Goal: Task Accomplishment & Management: Manage account settings

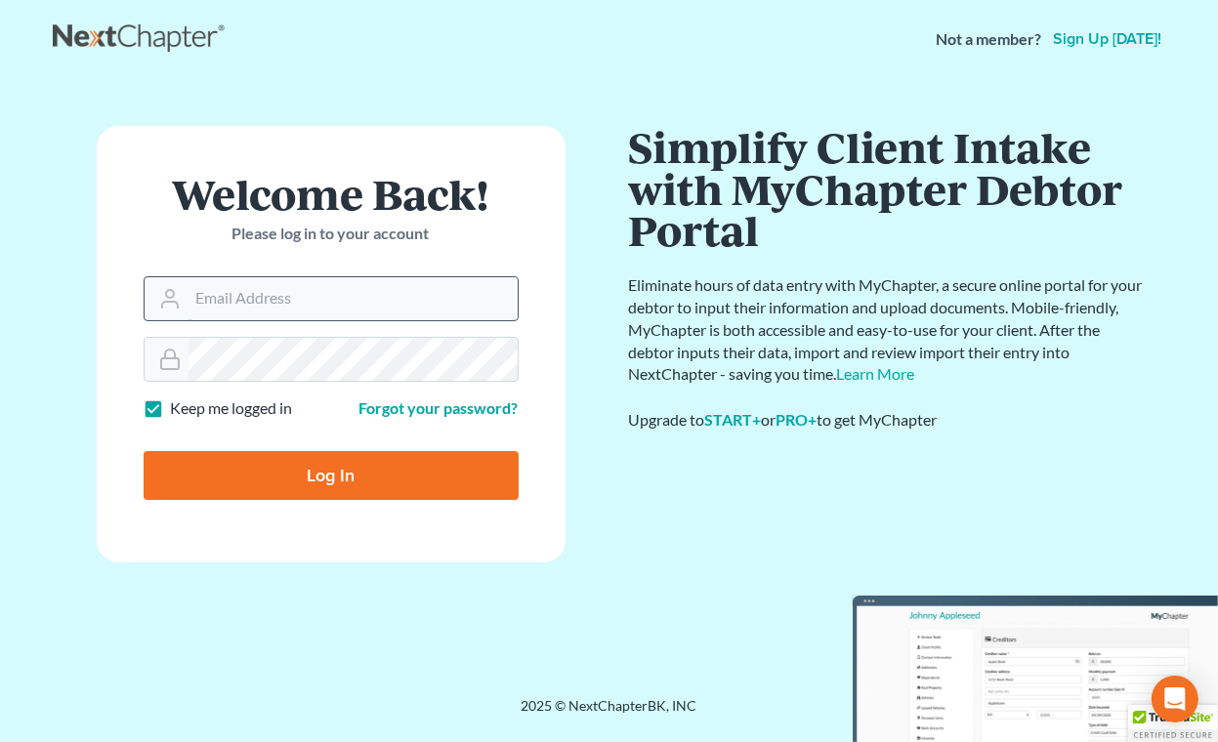
click at [409, 284] on input "Email Address" at bounding box center [352, 298] width 329 height 43
type input "[EMAIL_ADDRESS][DOMAIN_NAME]"
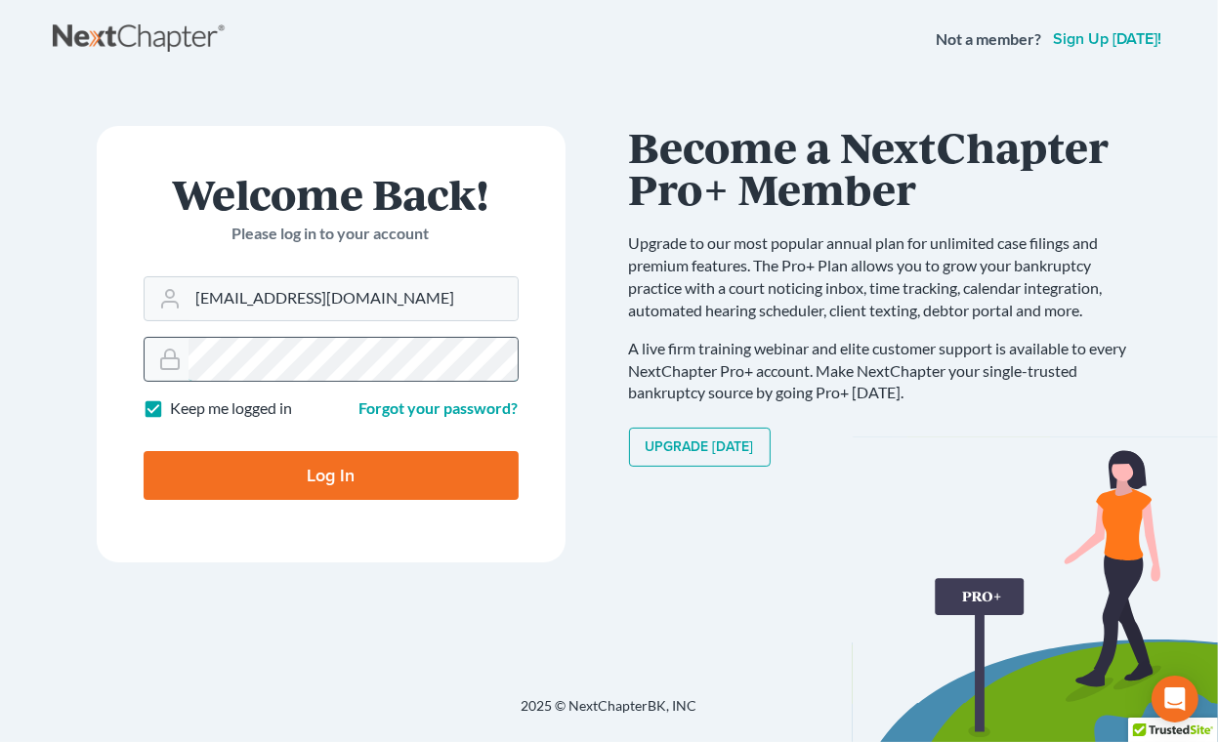
click at [144, 451] on input "Log In" at bounding box center [331, 475] width 375 height 49
type input "Thinking..."
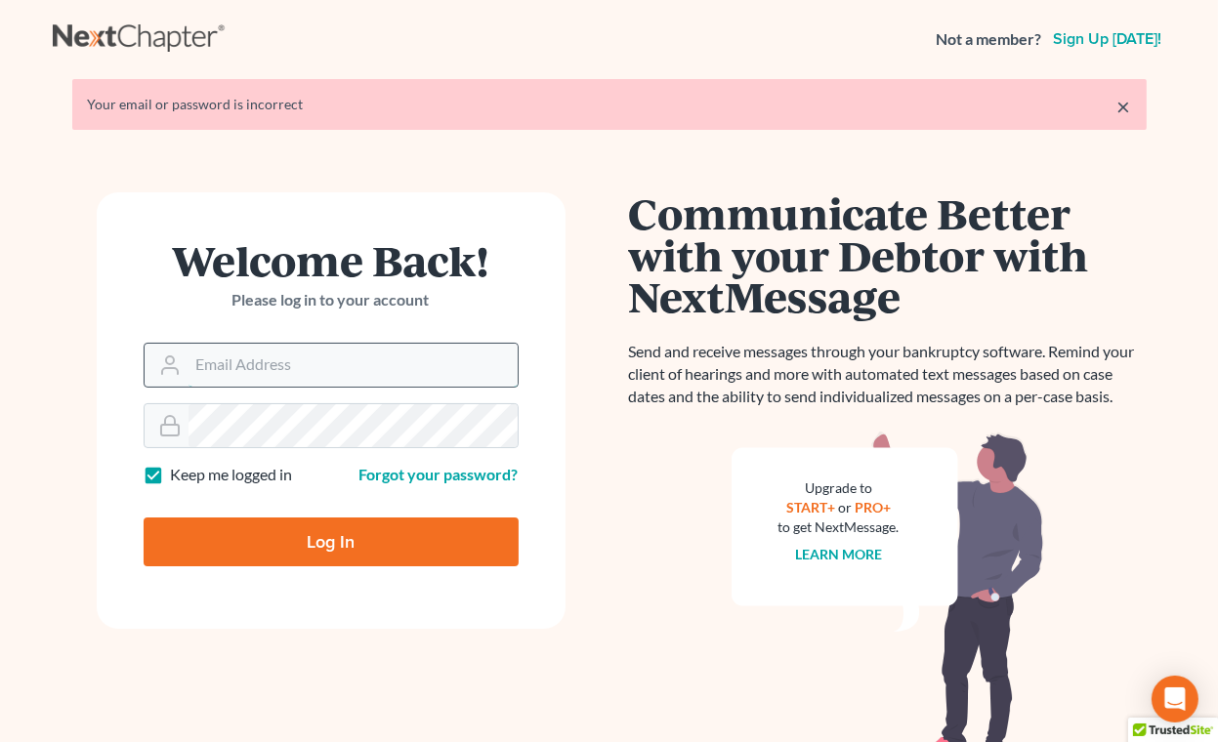
click at [348, 373] on input "Email Address" at bounding box center [352, 365] width 329 height 43
type input "[EMAIL_ADDRESS][DOMAIN_NAME]"
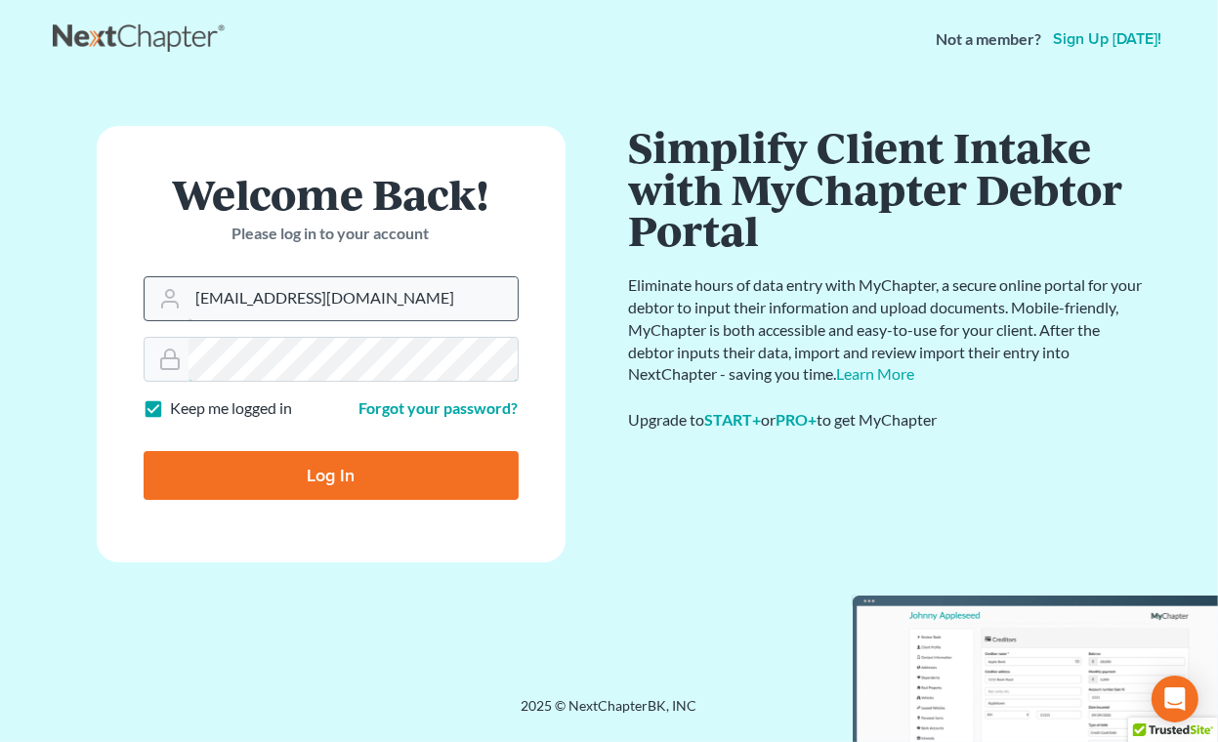
click at [144, 451] on input "Log In" at bounding box center [331, 475] width 375 height 49
type input "Thinking..."
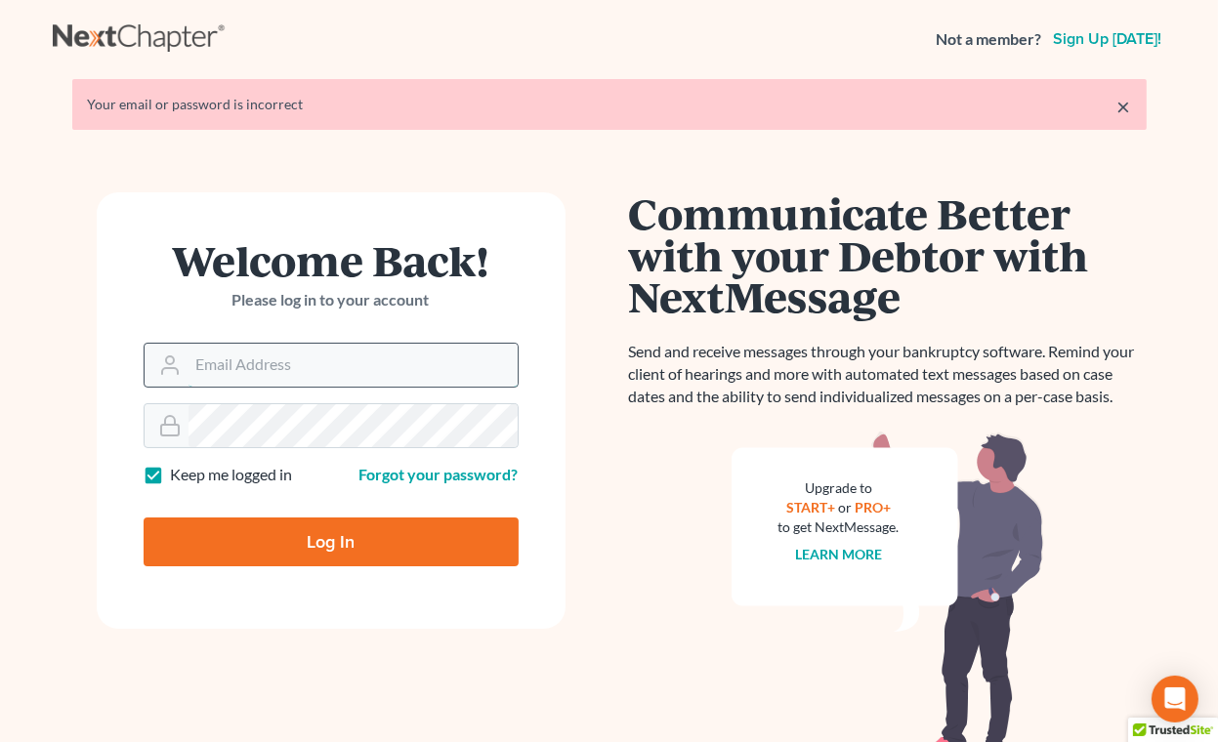
click at [333, 384] on input "Email Address" at bounding box center [352, 365] width 329 height 43
type input "mgoodin@glfok.com"
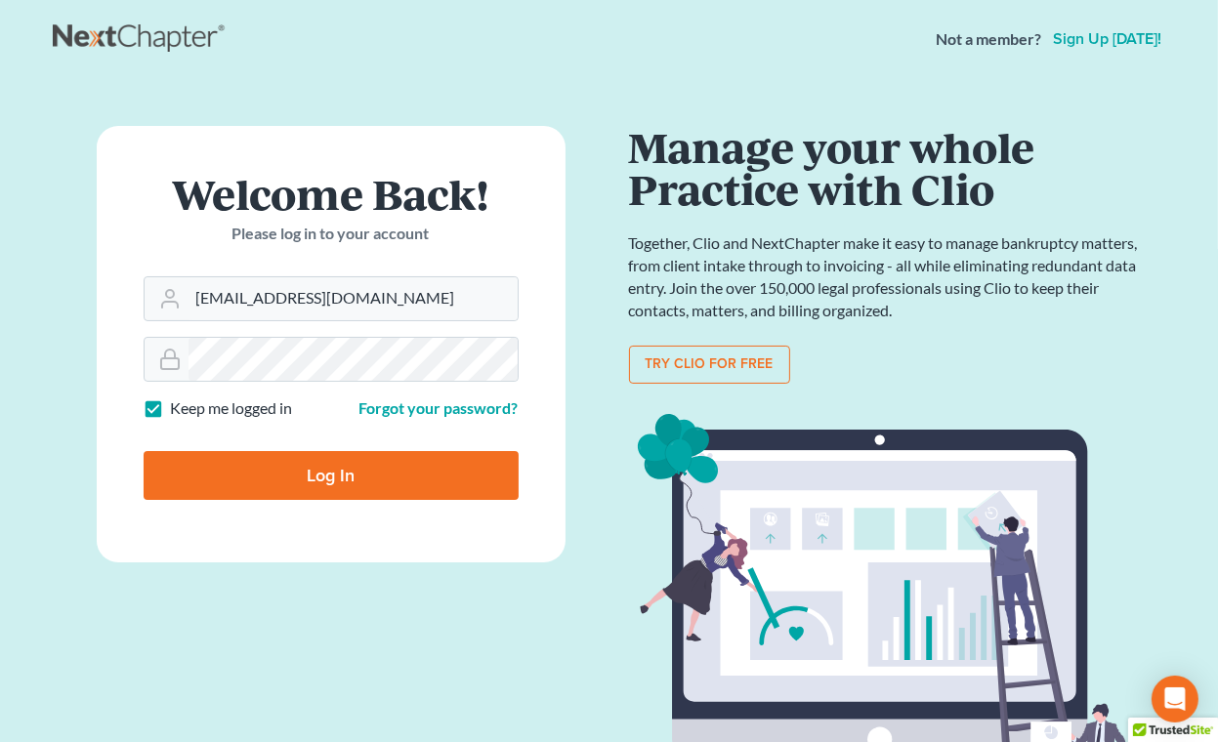
click at [343, 462] on input "Log In" at bounding box center [331, 475] width 375 height 49
type input "Thinking..."
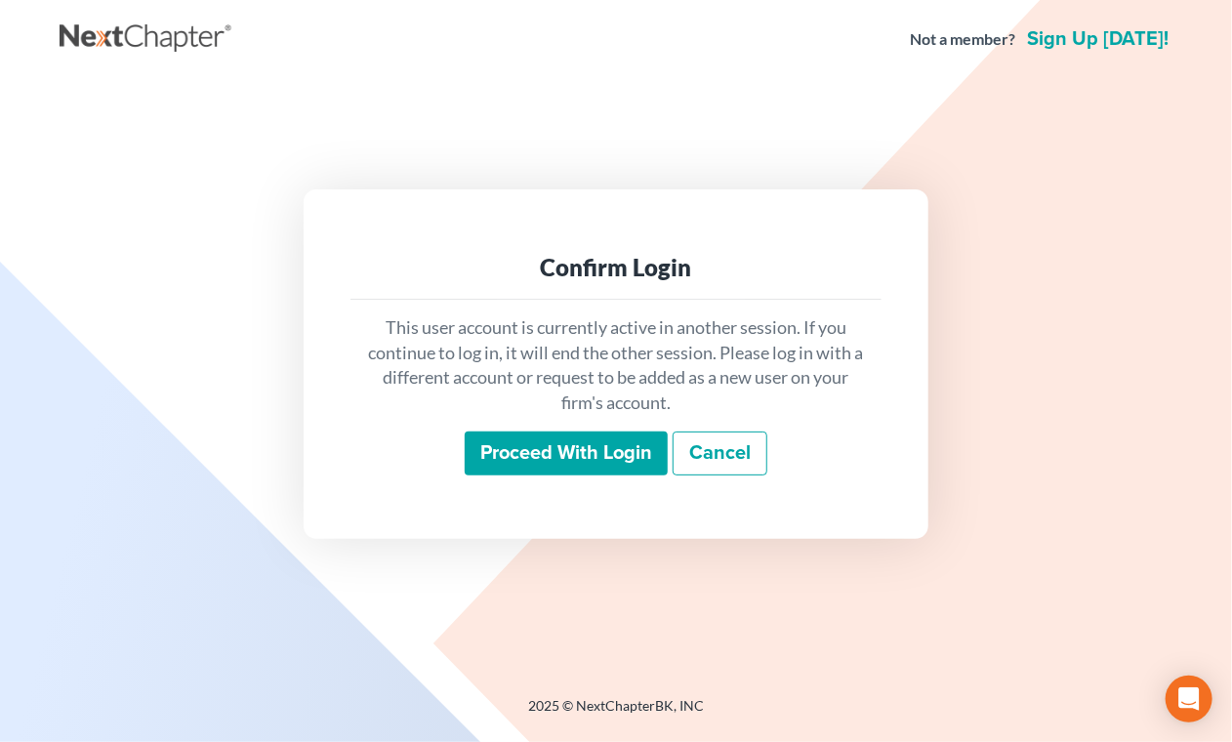
click at [514, 446] on input "Proceed with login" at bounding box center [566, 454] width 203 height 45
